Goal: Navigation & Orientation: Find specific page/section

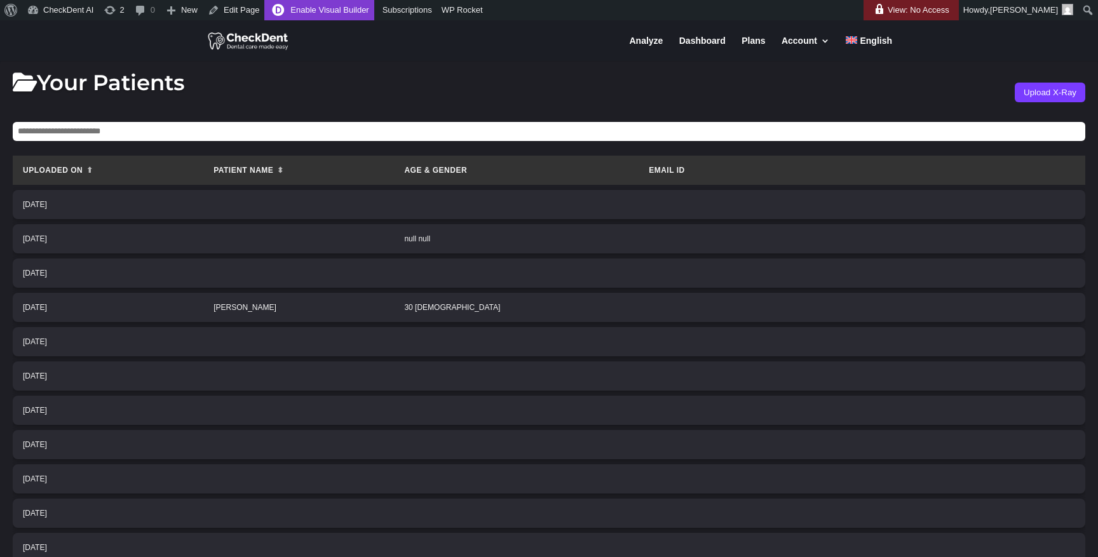
click at [343, 12] on link "Enable Visual Builder" at bounding box center [318, 10] width 109 height 20
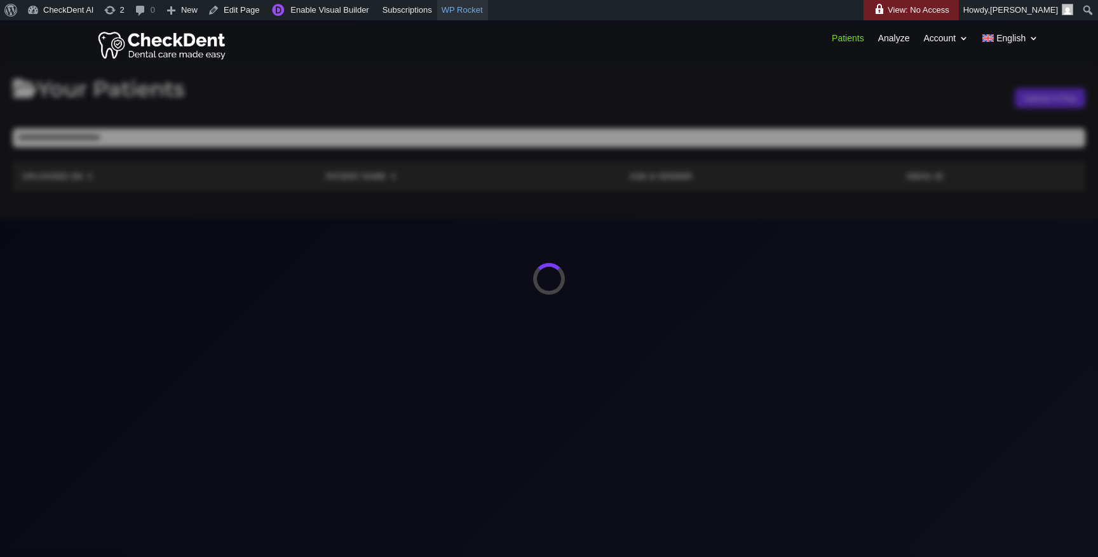
click at [488, 13] on link "WP Rocket" at bounding box center [462, 10] width 51 height 20
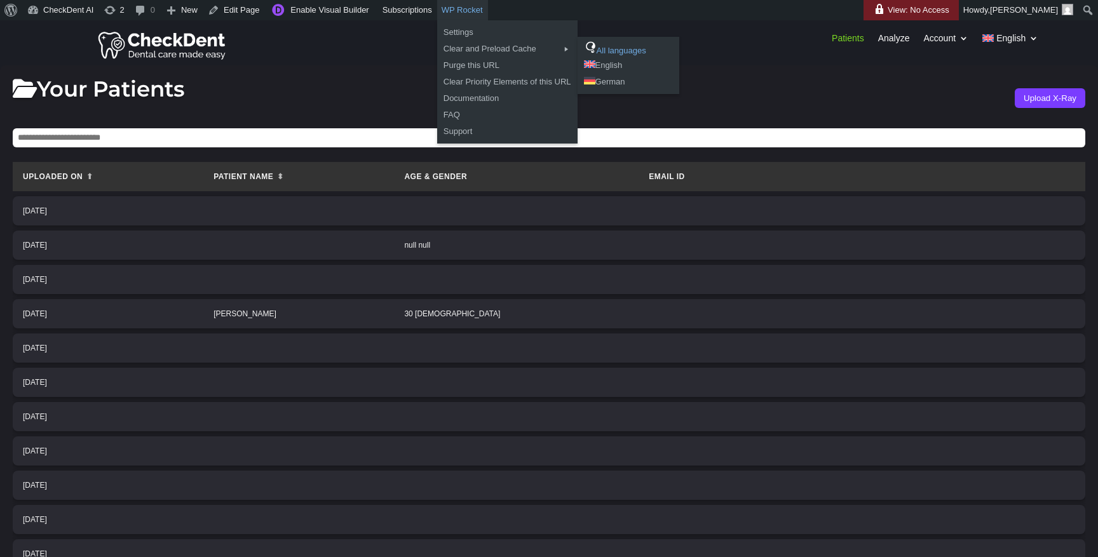
click at [638, 44] on link "All languages" at bounding box center [629, 49] width 102 height 17
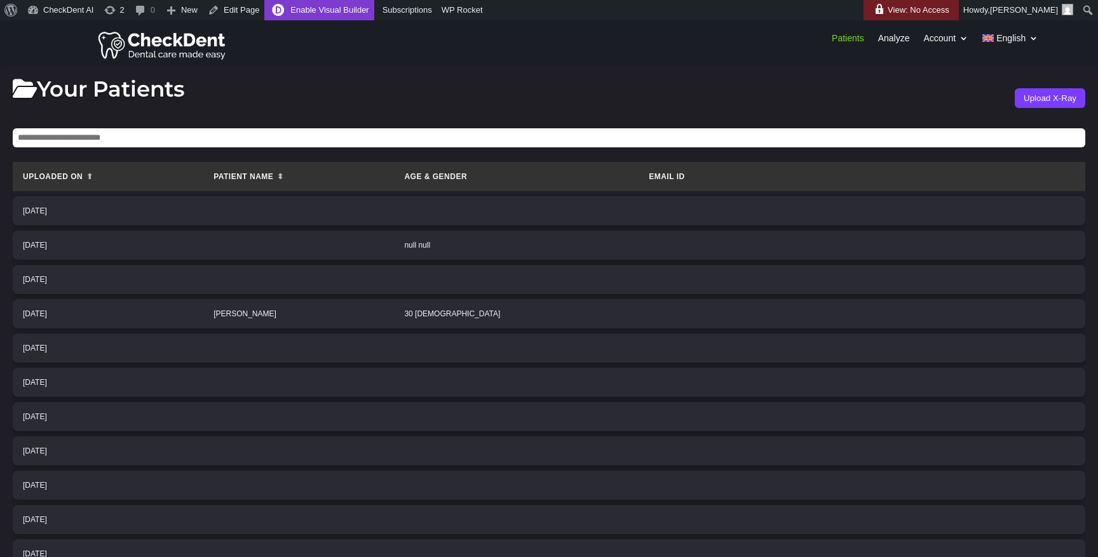
click at [328, 15] on link "Enable Visual Builder" at bounding box center [318, 10] width 109 height 20
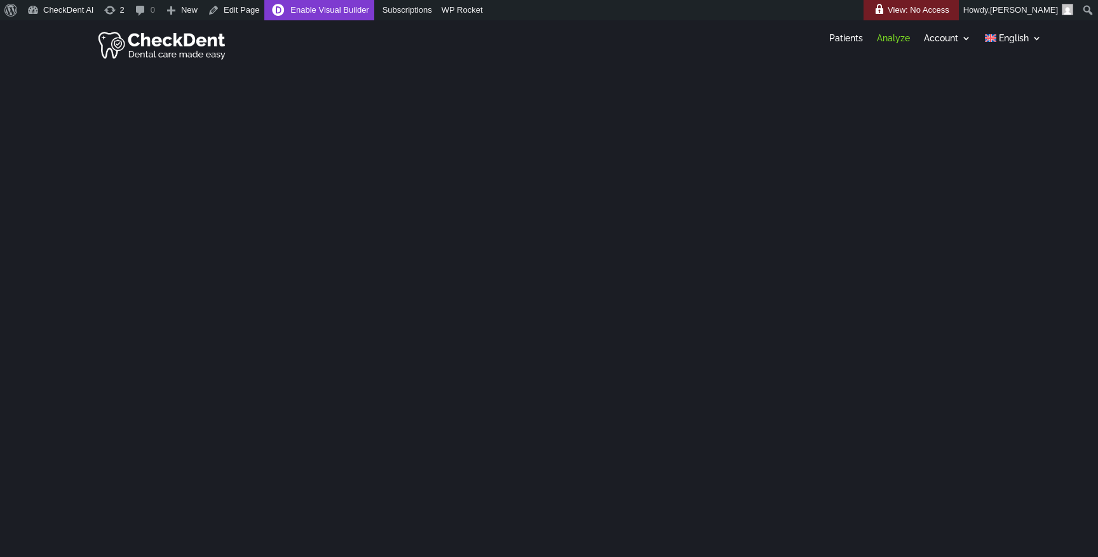
click at [346, 12] on link "Enable Visual Builder" at bounding box center [318, 10] width 109 height 20
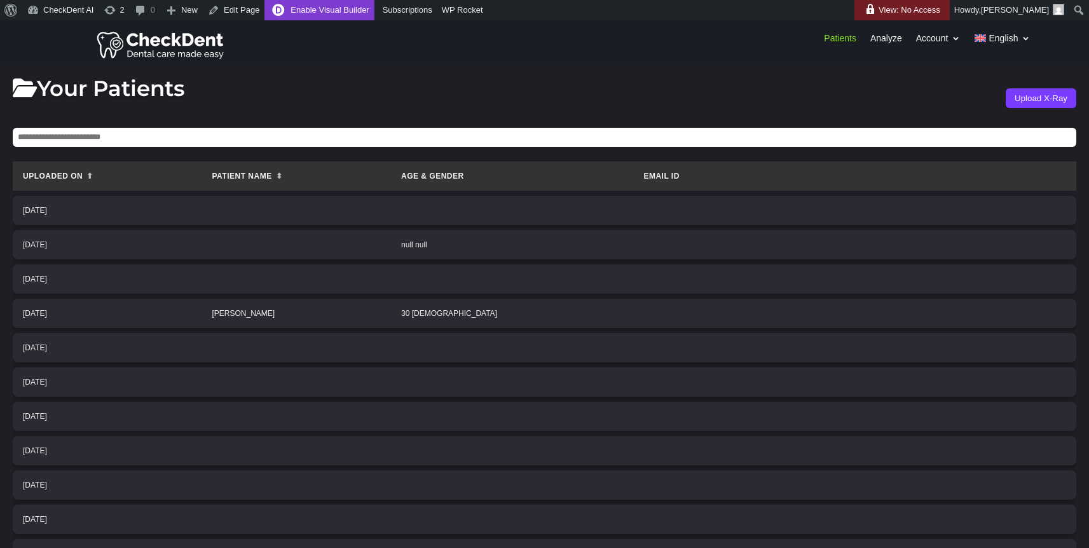
click at [334, 17] on link "Enable Visual Builder" at bounding box center [318, 10] width 109 height 20
